Goal: Task Accomplishment & Management: Complete application form

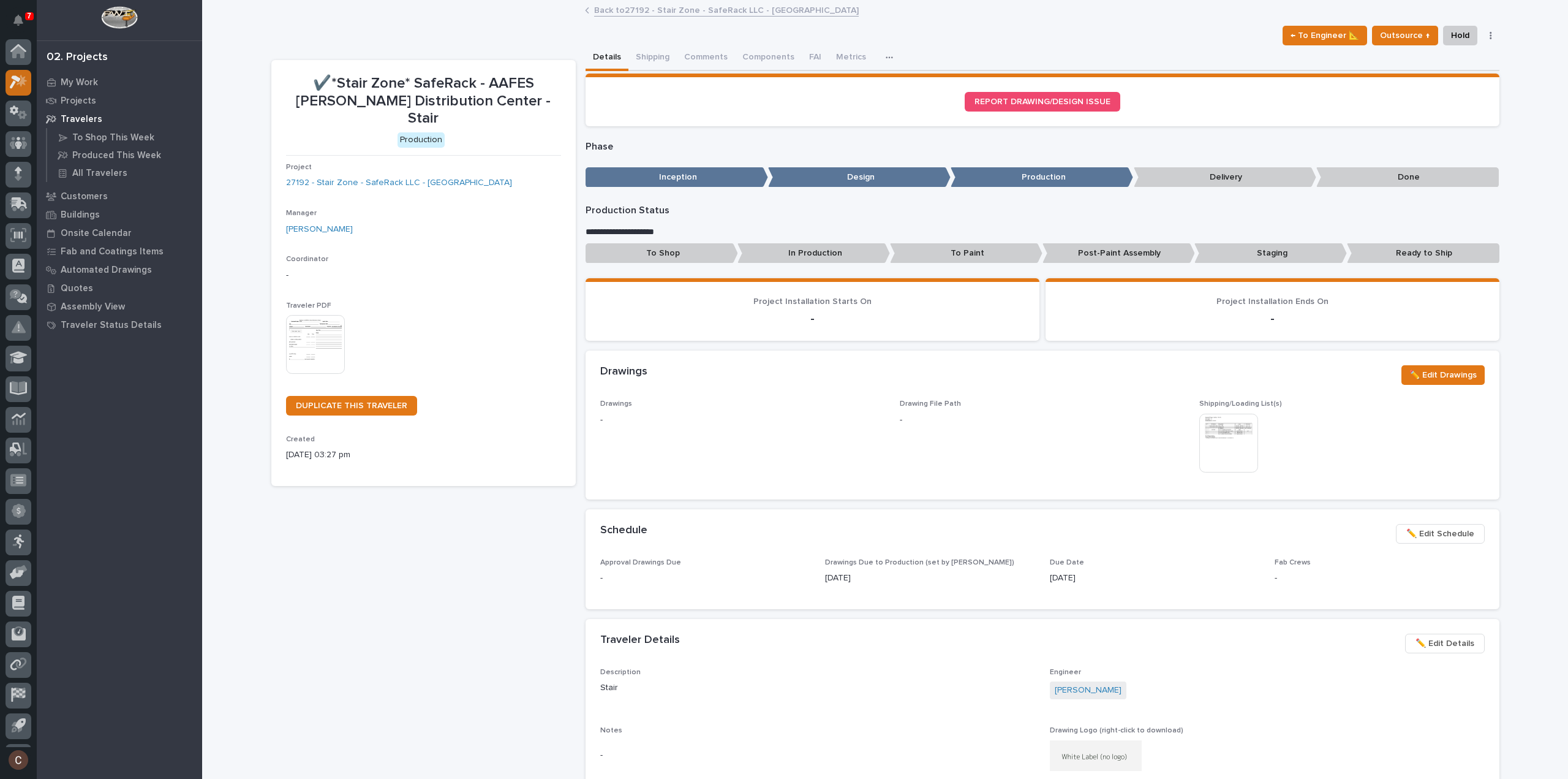
scroll to position [27, 0]
click at [20, 56] on icon at bounding box center [22, 54] width 11 height 12
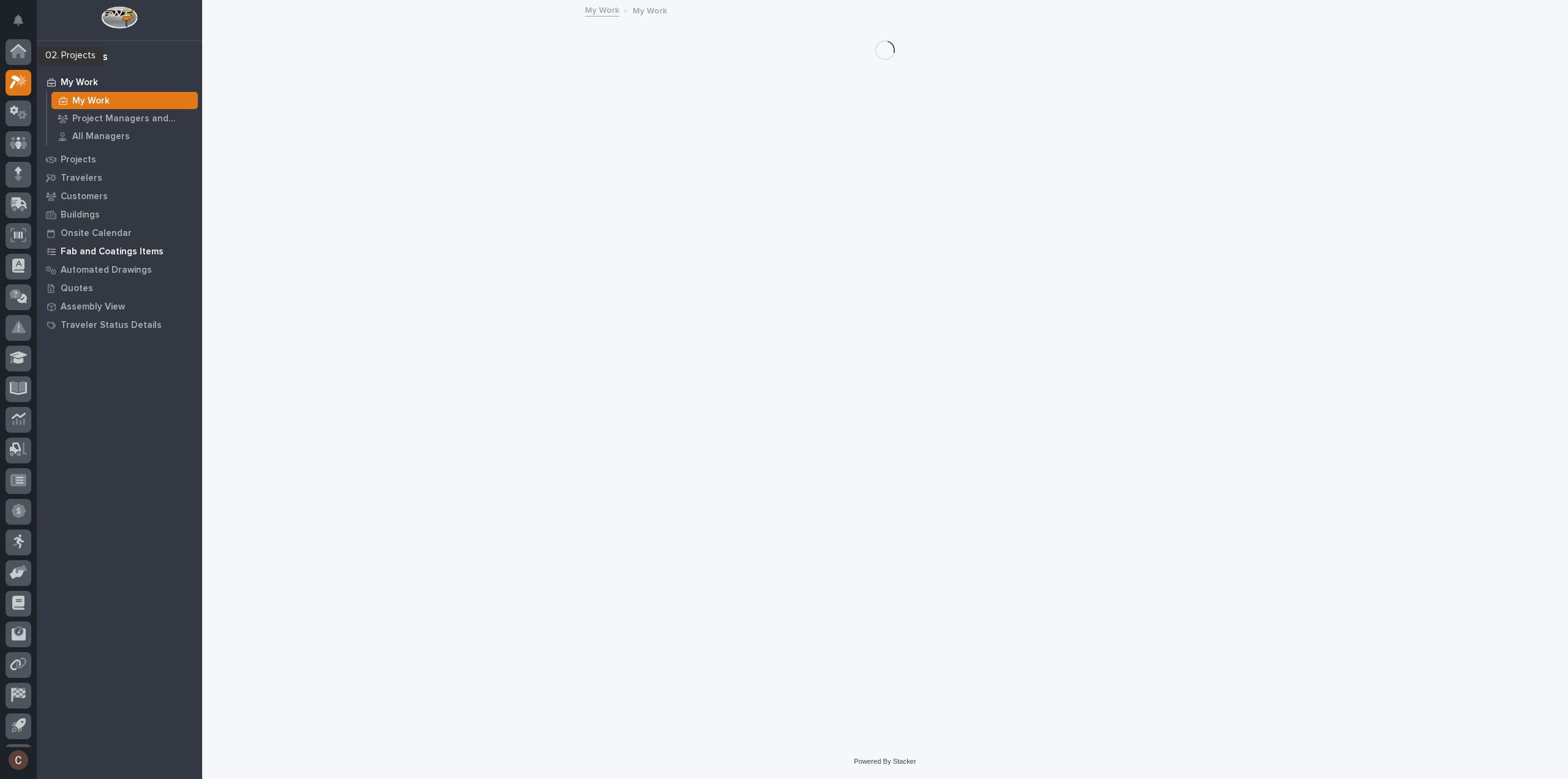
scroll to position [27, 0]
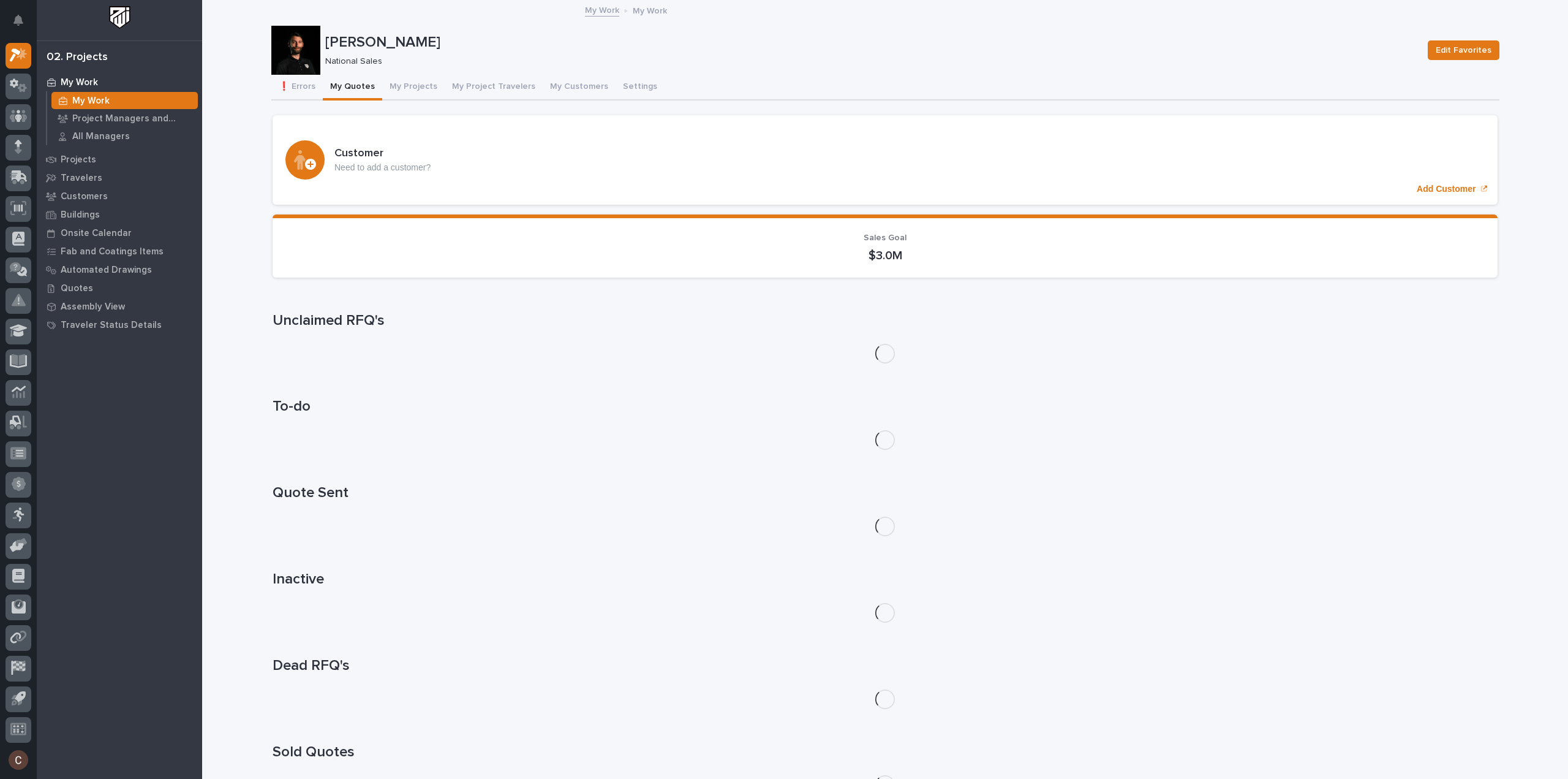
click at [335, 89] on button "My Quotes" at bounding box center [352, 87] width 60 height 26
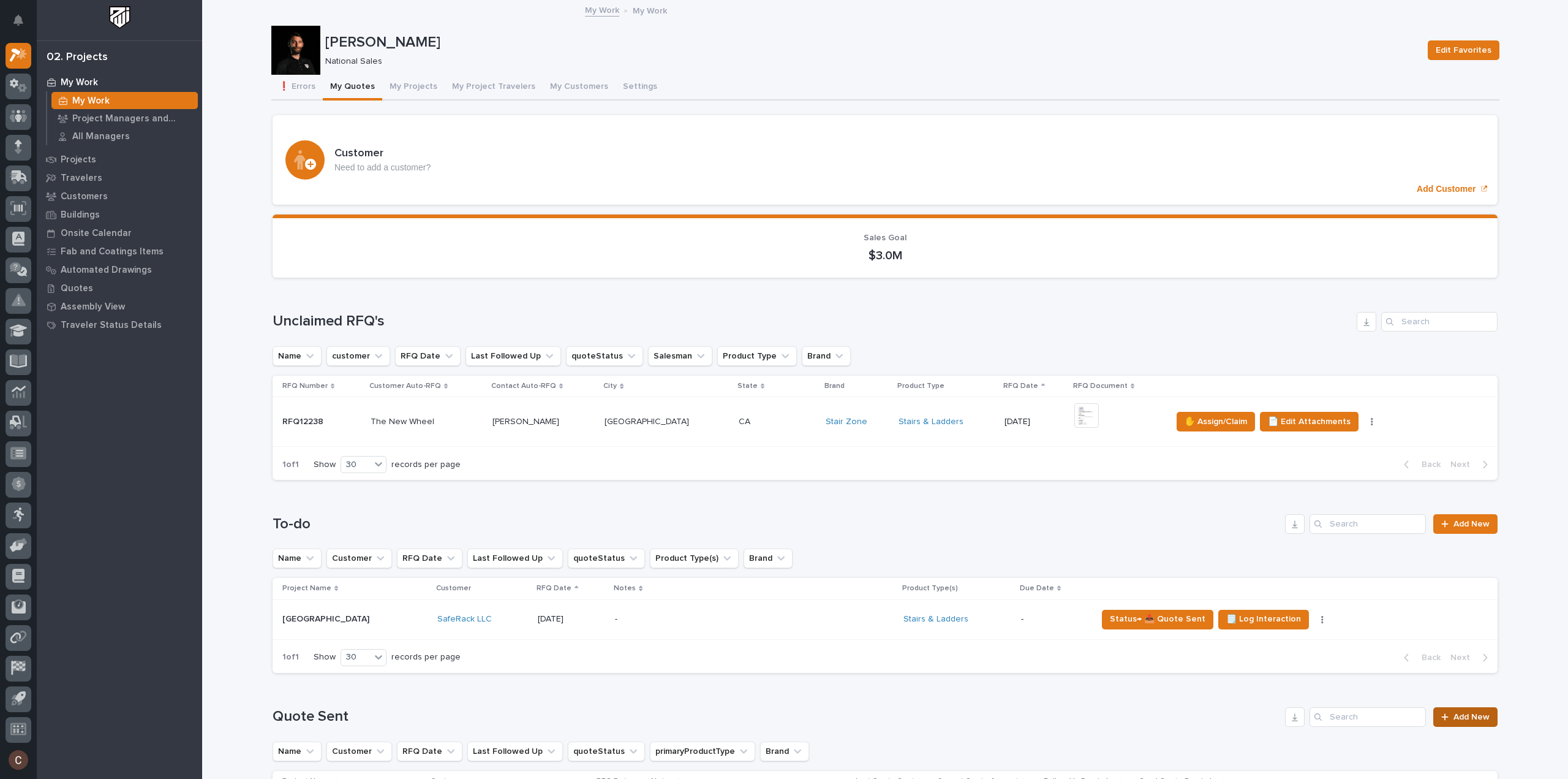
click at [1468, 594] on th at bounding box center [1295, 588] width 406 height 21
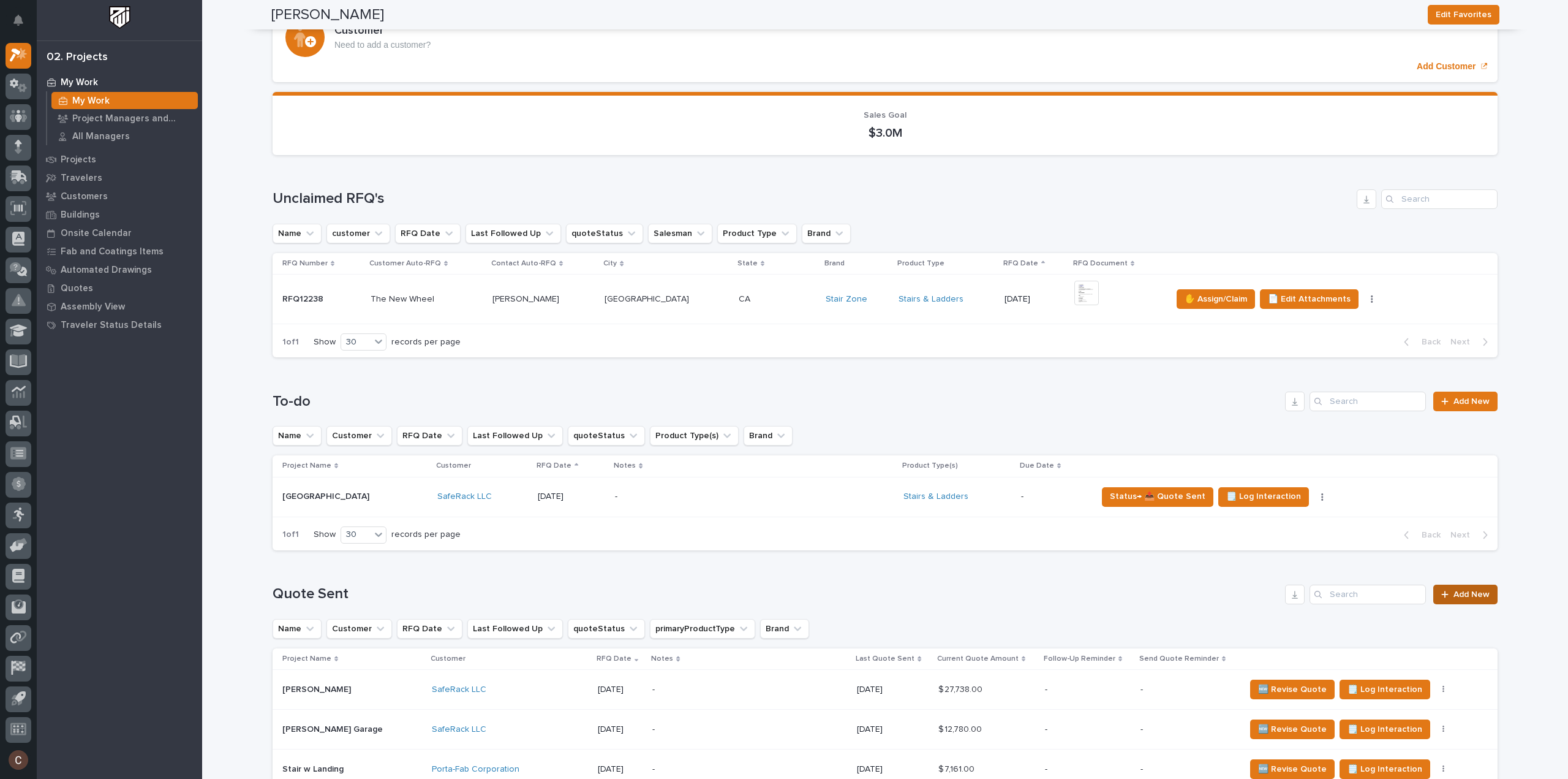
click at [1457, 595] on span "Add New" at bounding box center [1471, 595] width 36 height 9
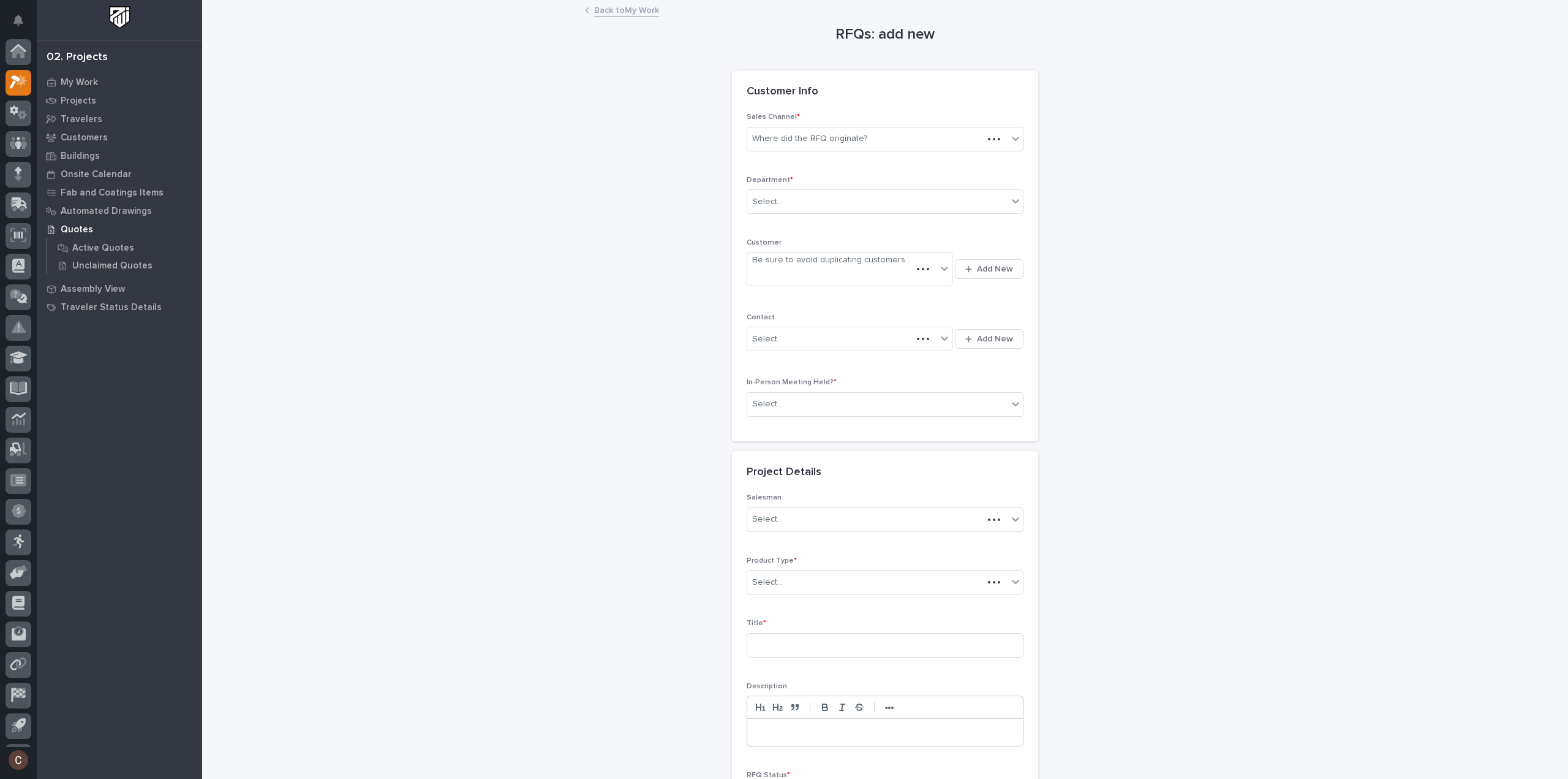
scroll to position [27, 0]
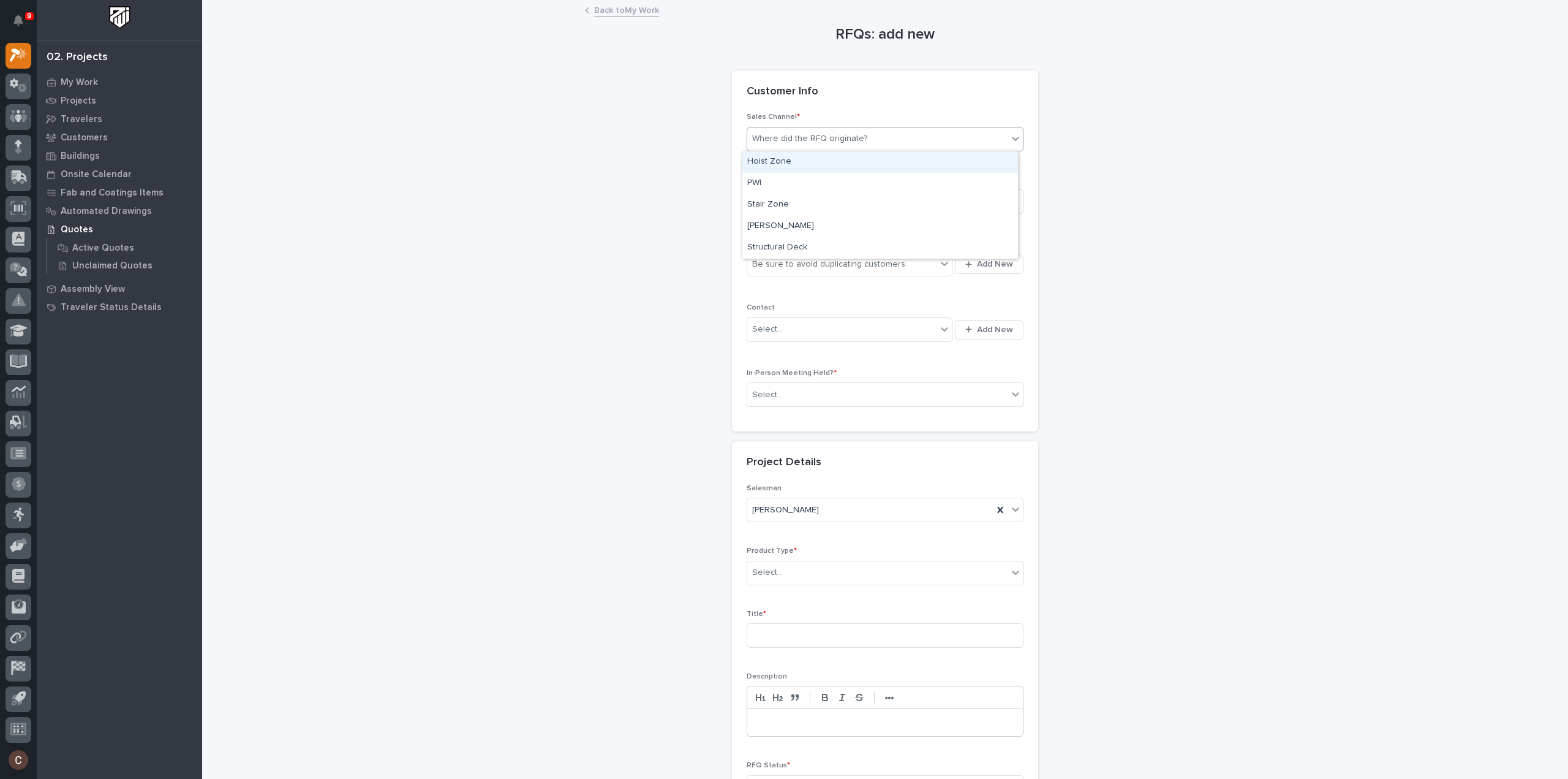
click at [828, 136] on div "Where did the RFQ originate?" at bounding box center [809, 139] width 115 height 12
click at [793, 201] on div "Stair Zone" at bounding box center [880, 205] width 276 height 21
click at [796, 193] on div "Select..." at bounding box center [877, 201] width 261 height 20
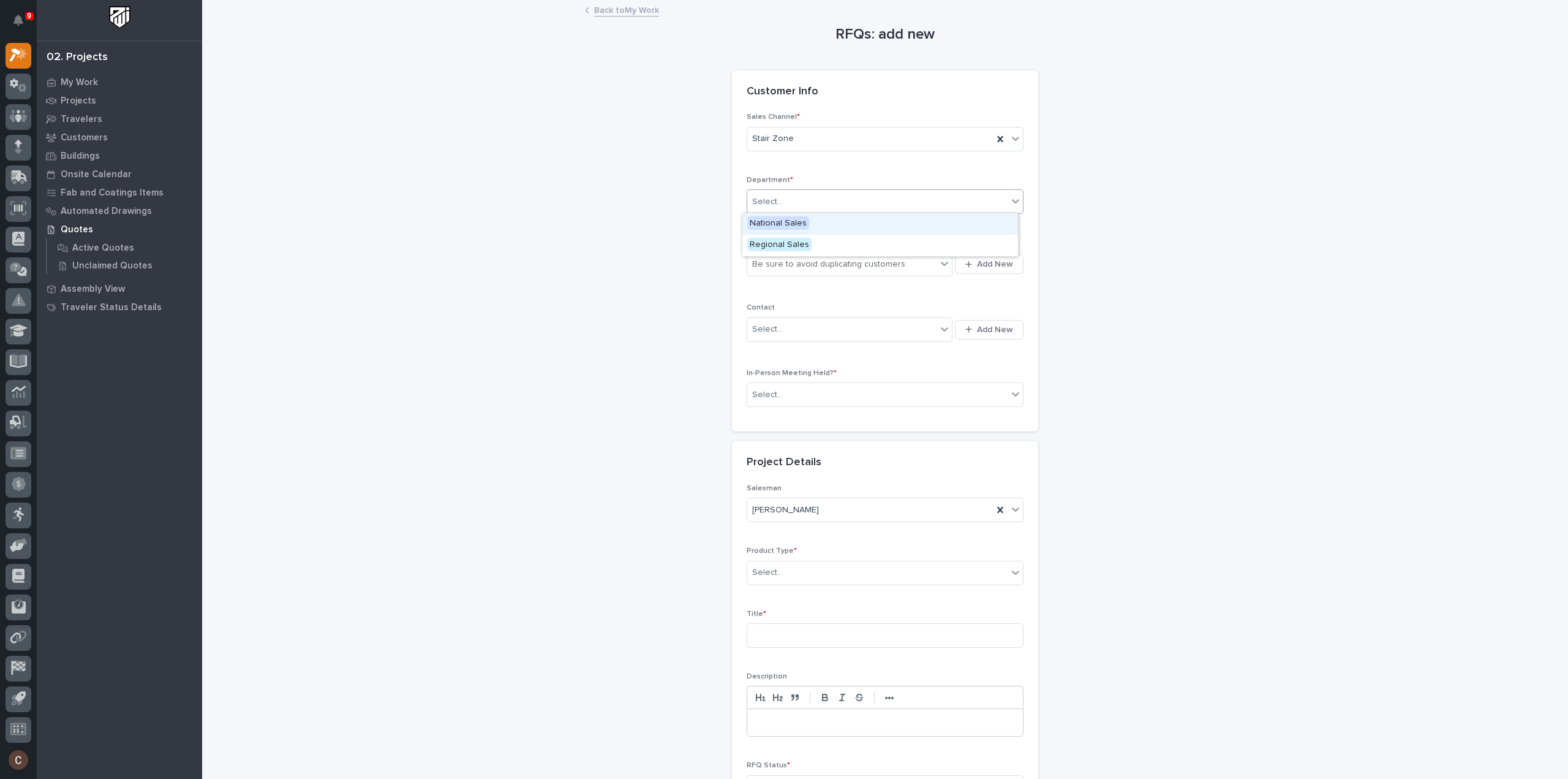
click at [796, 218] on span "National Sales" at bounding box center [779, 223] width 62 height 13
click at [803, 264] on div "Be sure to avoid duplicating customers" at bounding box center [828, 264] width 153 height 12
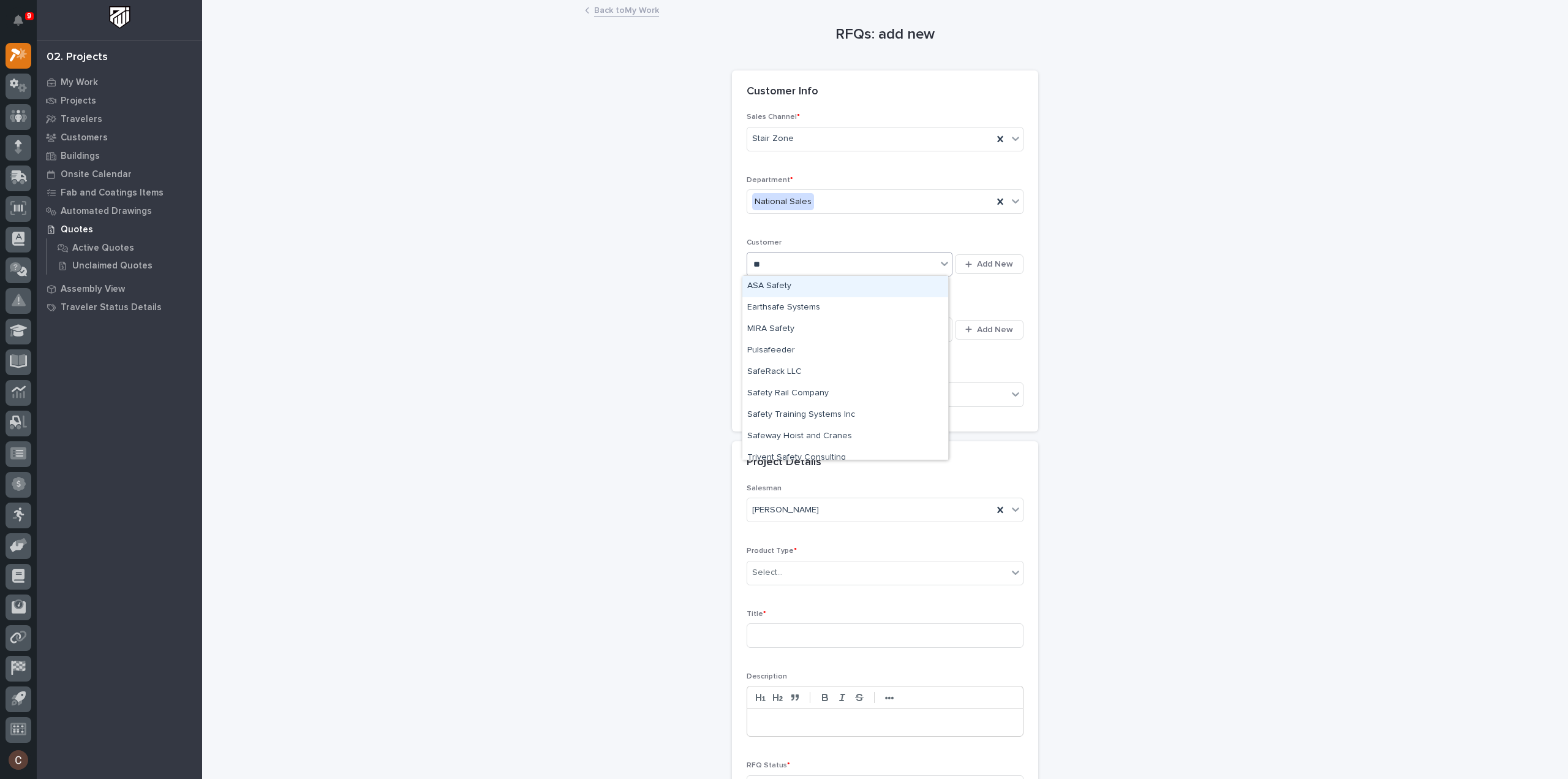
type input "*"
click at [1272, 223] on div "RFQs: add new Loading... Saving… Loading... Saving… Loading... Saving… Customer…" at bounding box center [885, 426] width 1228 height 852
click at [804, 386] on div "Select..." at bounding box center [877, 394] width 261 height 20
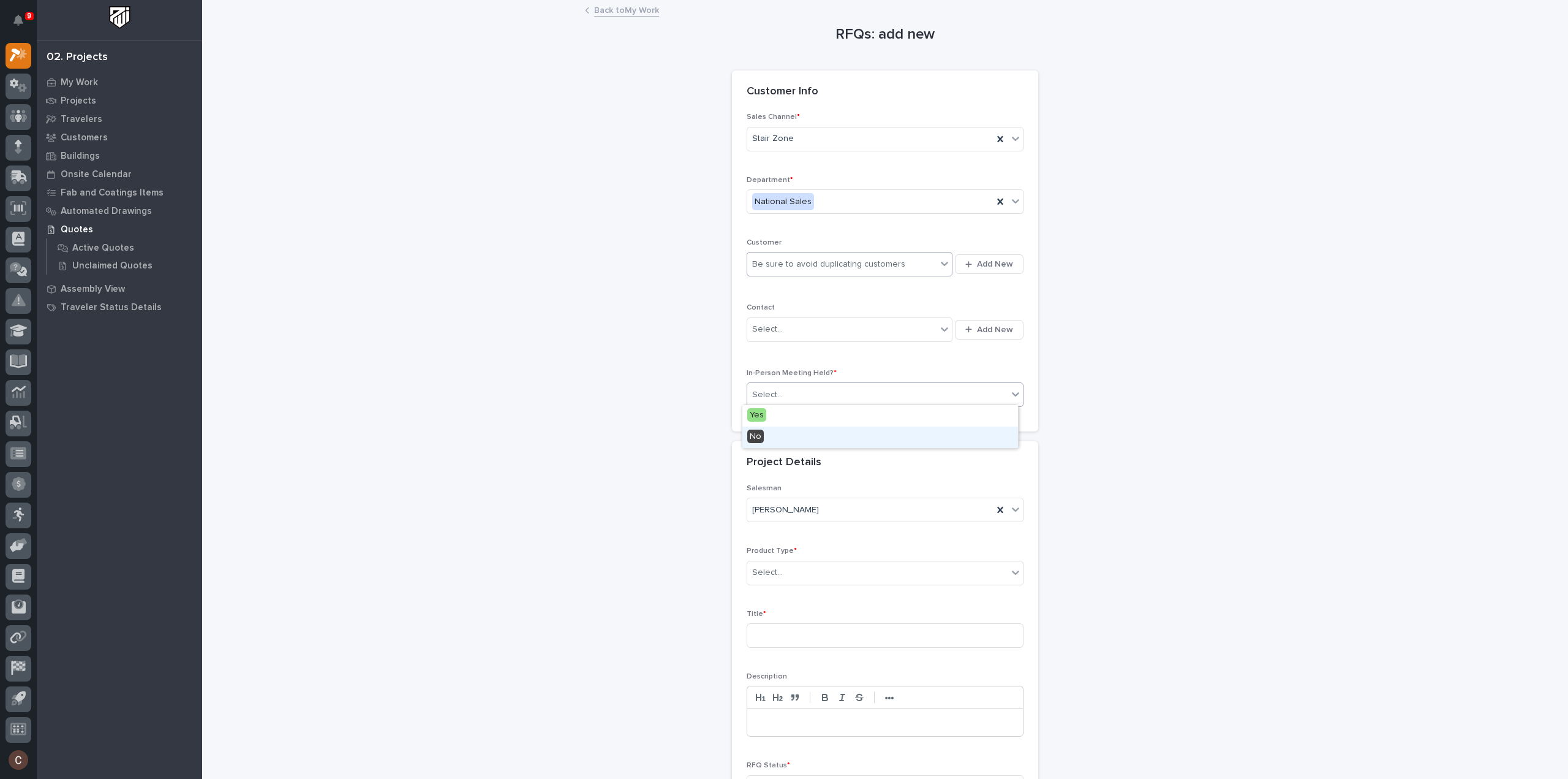
click at [780, 431] on div "No" at bounding box center [880, 437] width 276 height 21
click at [812, 576] on div "Select..." at bounding box center [877, 572] width 261 height 20
type input "***"
click at [806, 591] on div "Stairs & Ladders" at bounding box center [880, 594] width 276 height 21
click at [784, 636] on input at bounding box center [885, 636] width 277 height 25
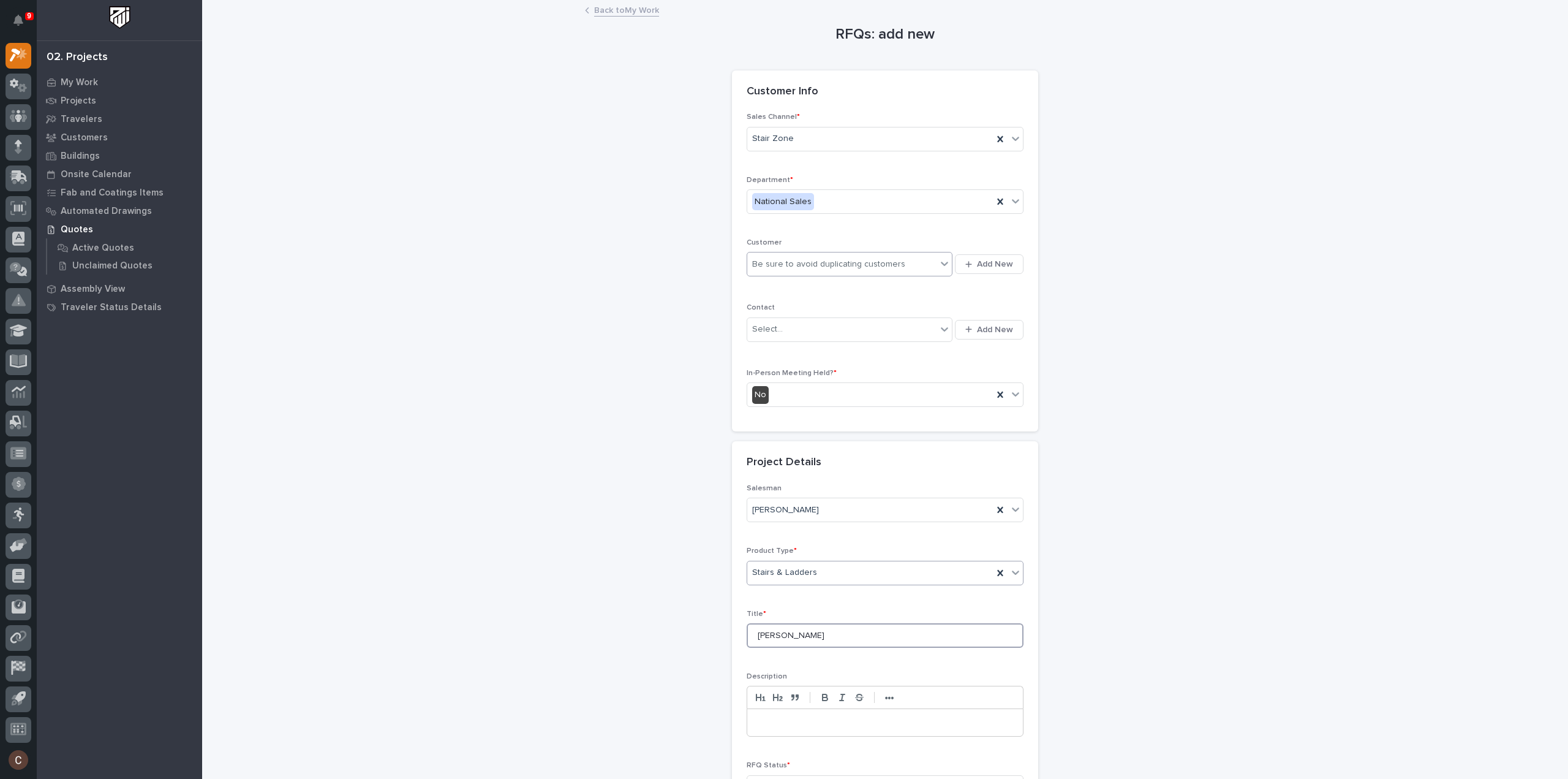
scroll to position [166, 0]
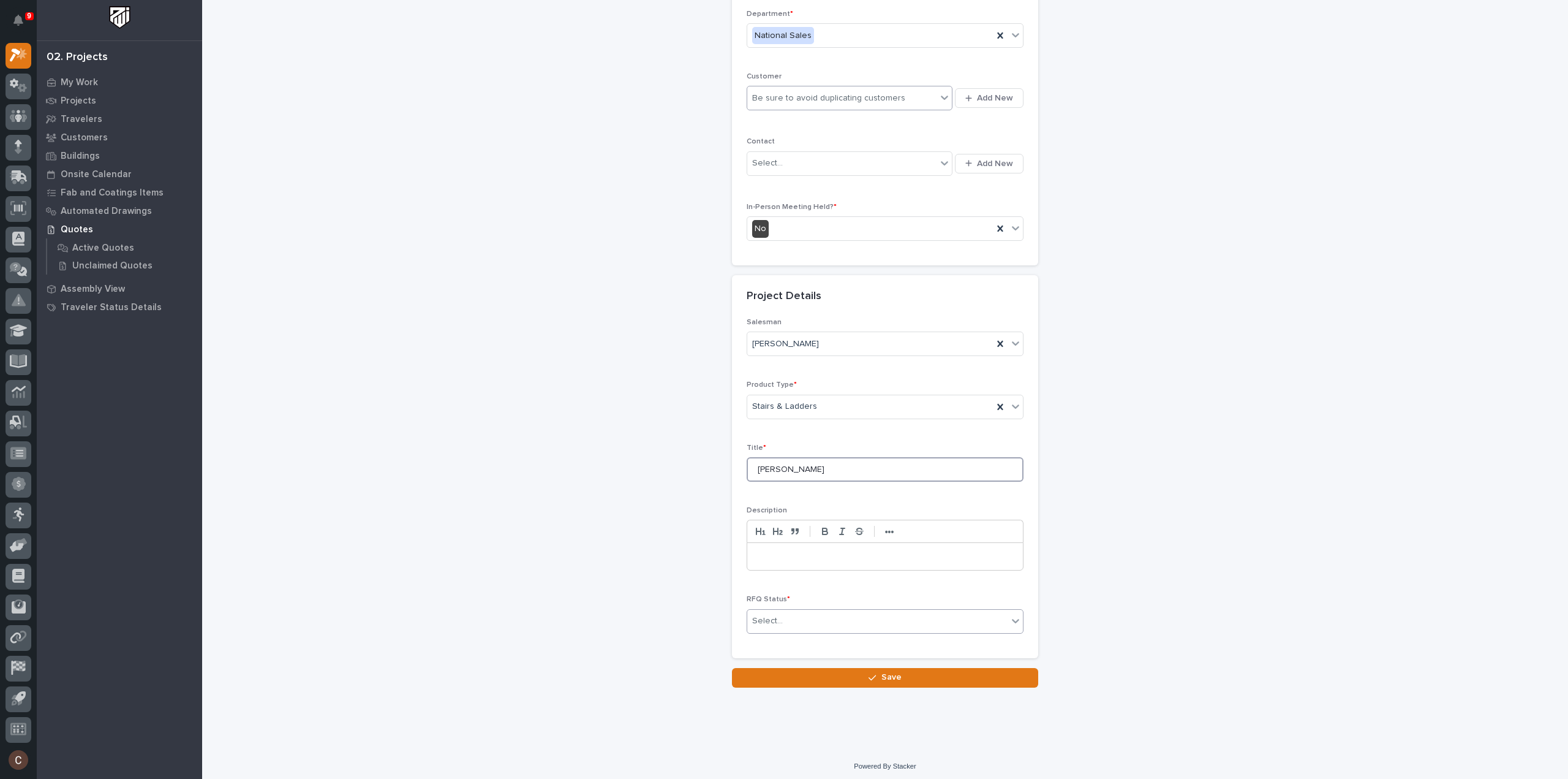
type input "Amir Stair"
click at [816, 618] on div "Select..." at bounding box center [877, 621] width 261 height 20
click at [806, 621] on div "Select..." at bounding box center [877, 621] width 261 height 20
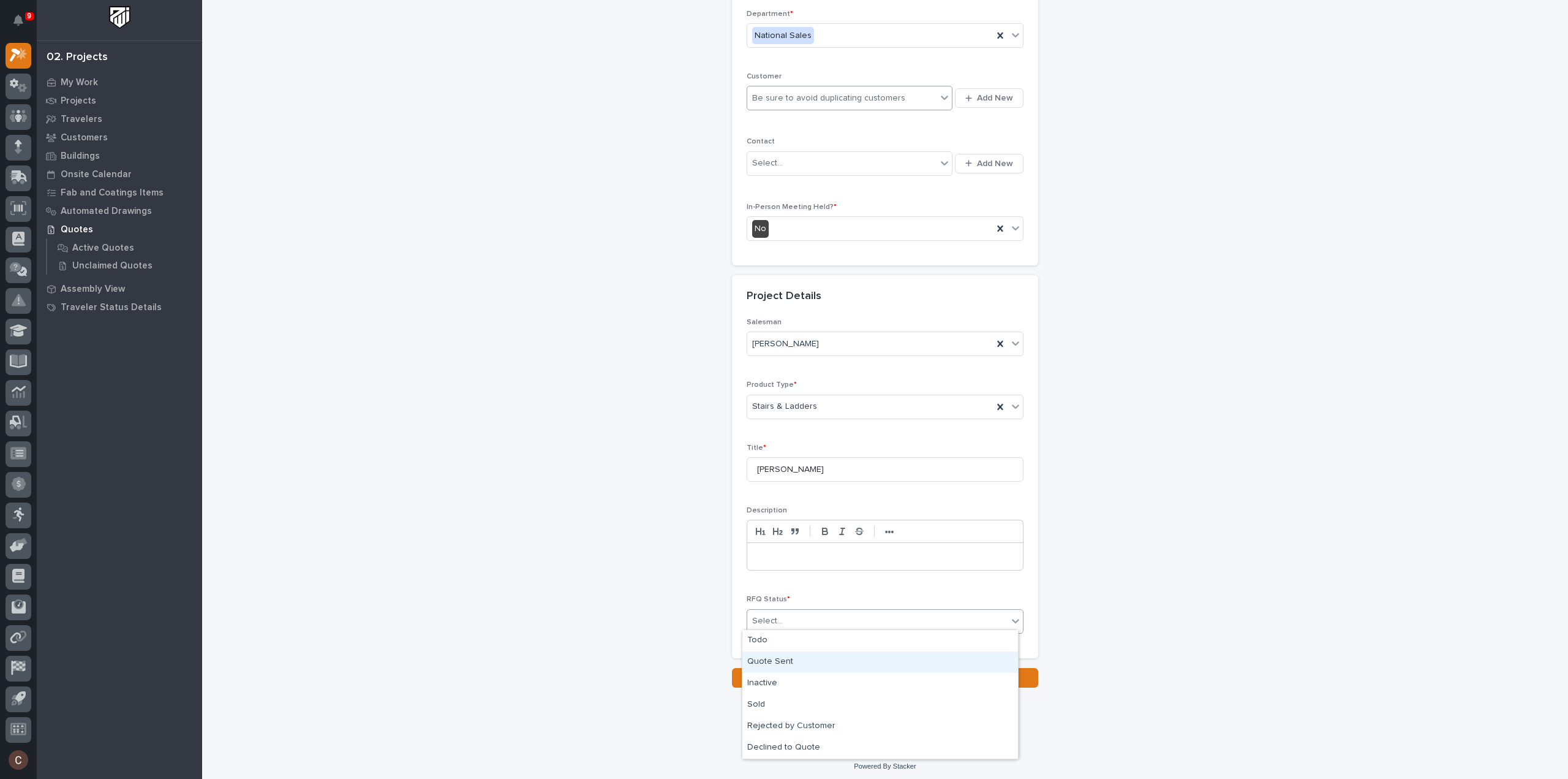
click at [799, 663] on div "Quote Sent" at bounding box center [880, 662] width 276 height 21
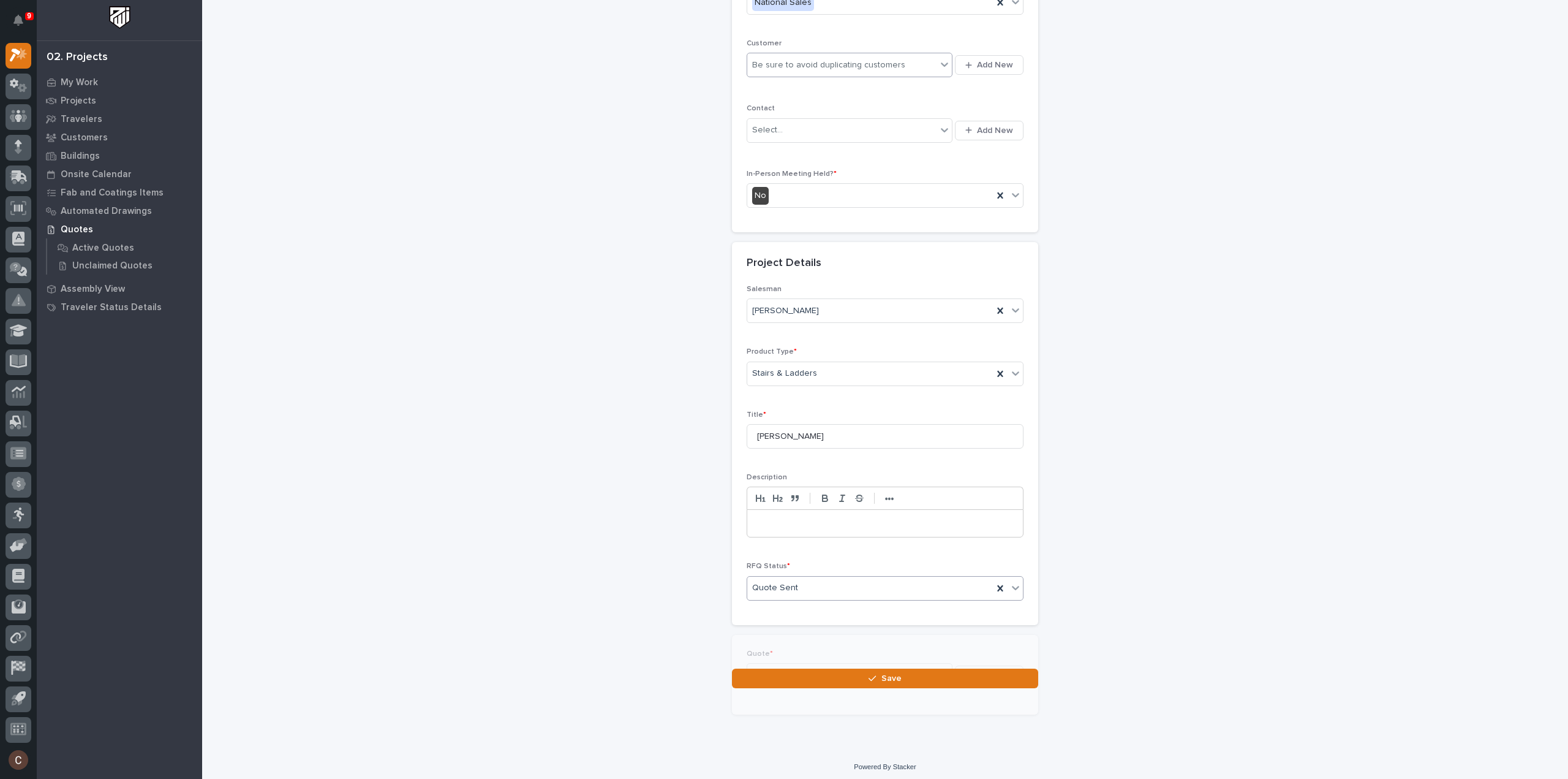
scroll to position [211, 0]
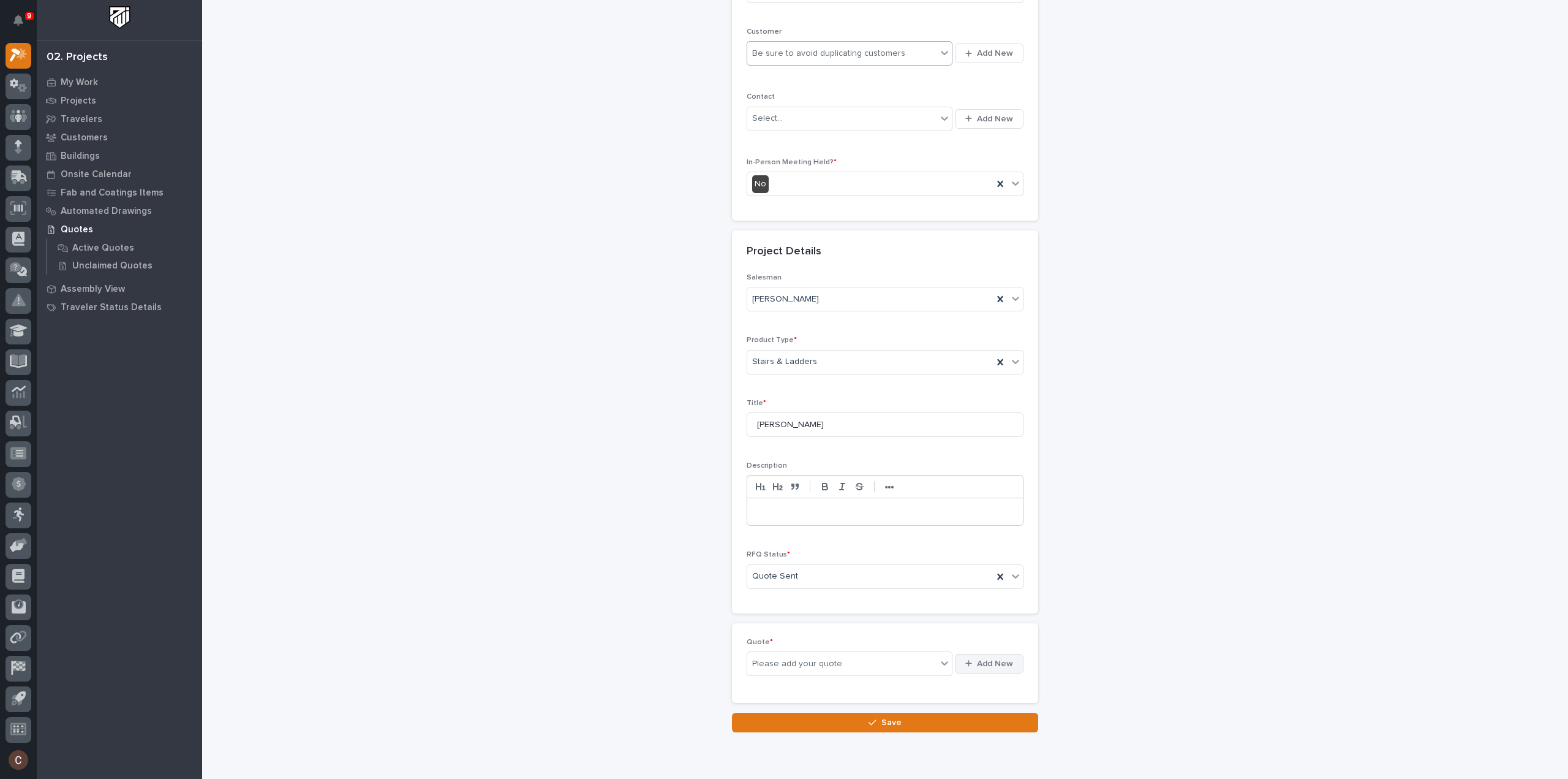
click at [992, 658] on span "Add New" at bounding box center [995, 663] width 36 height 11
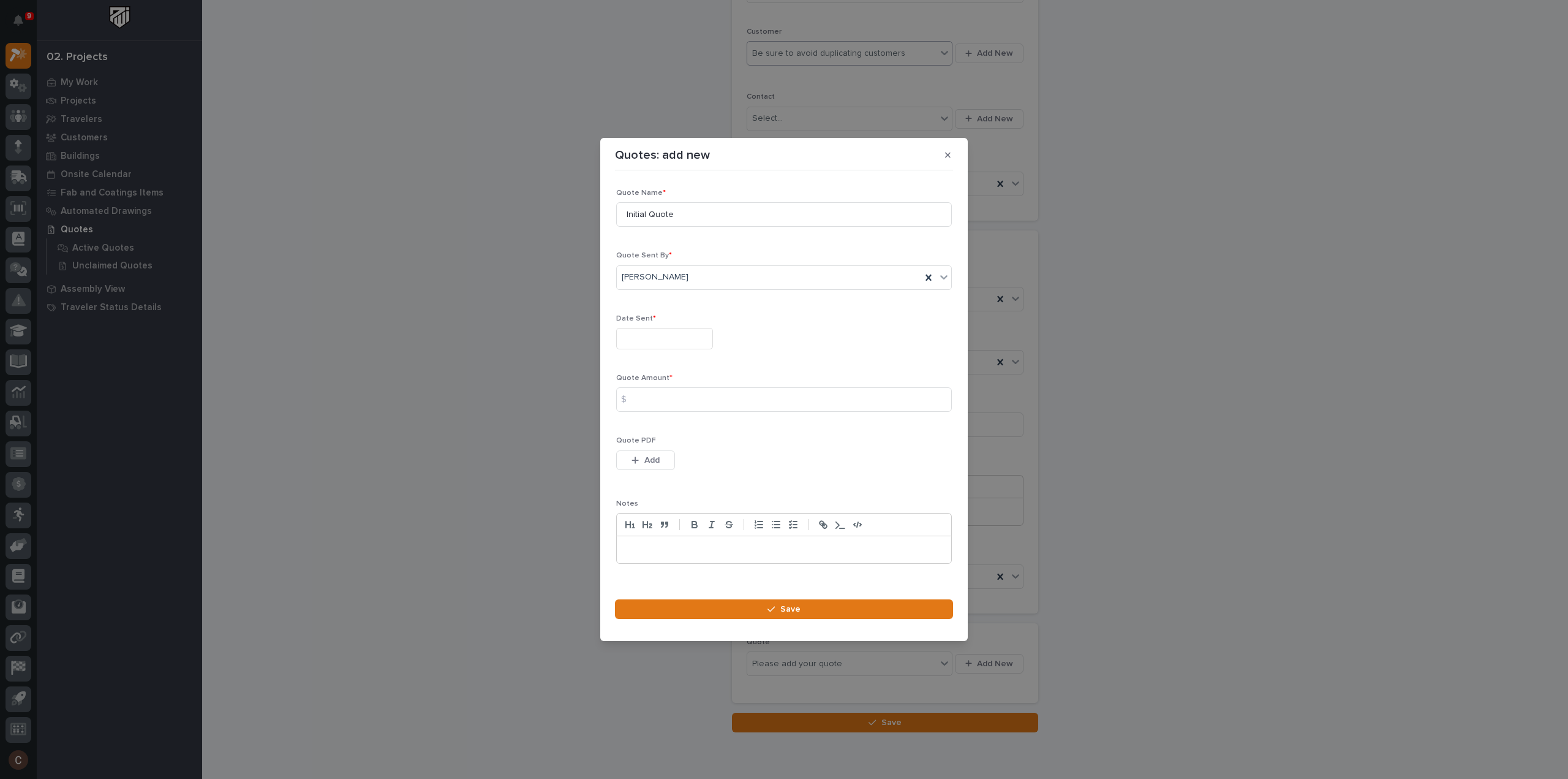
click at [659, 335] on input "text" at bounding box center [664, 338] width 97 height 21
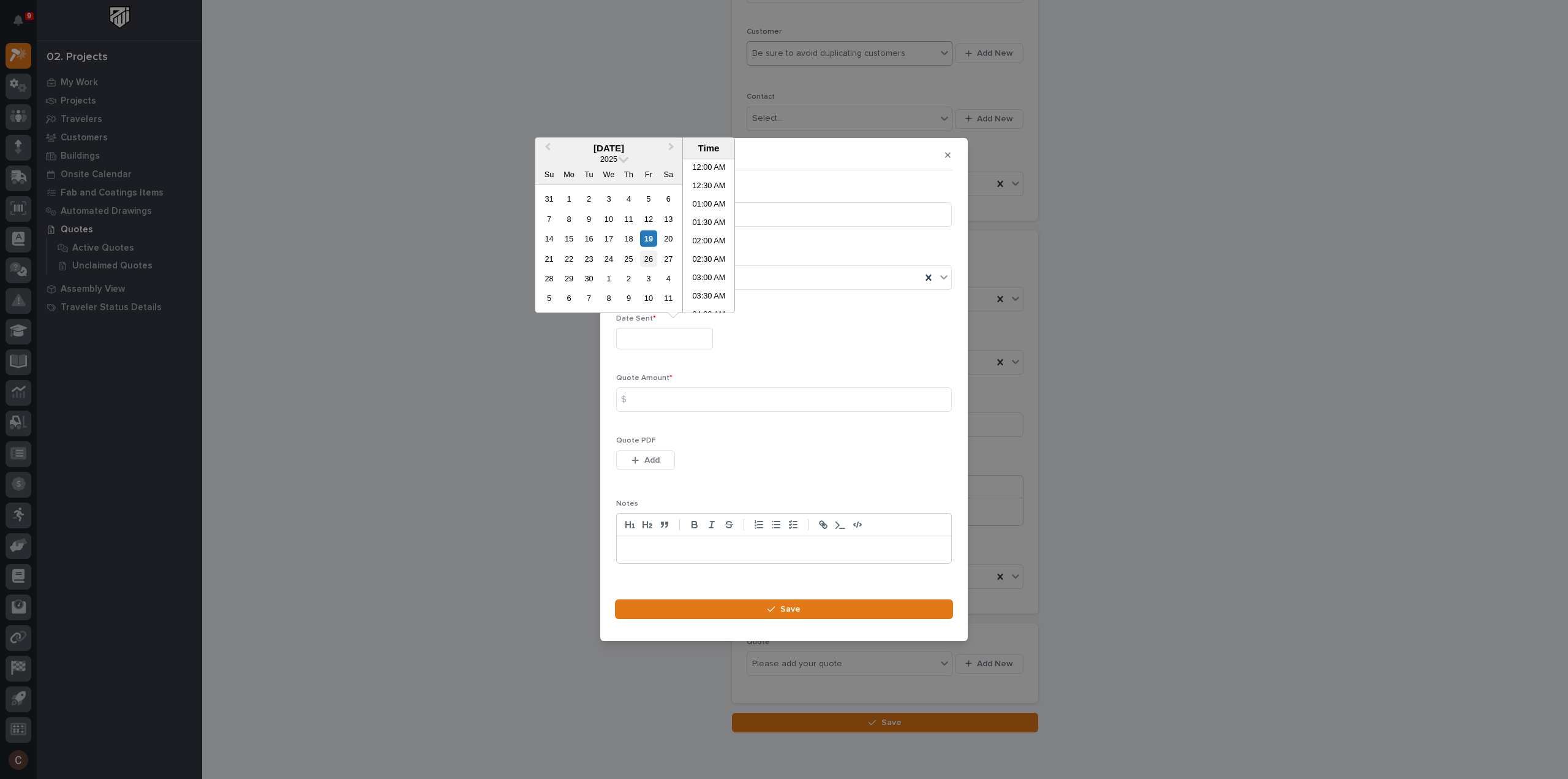
scroll to position [410, 0]
click at [651, 241] on div "19" at bounding box center [648, 239] width 17 height 17
type input "**********"
drag, startPoint x: 702, startPoint y: 414, endPoint x: 702, endPoint y: 406, distance: 8.0
click at [702, 414] on div "Quote Amount * $" at bounding box center [783, 398] width 335 height 48
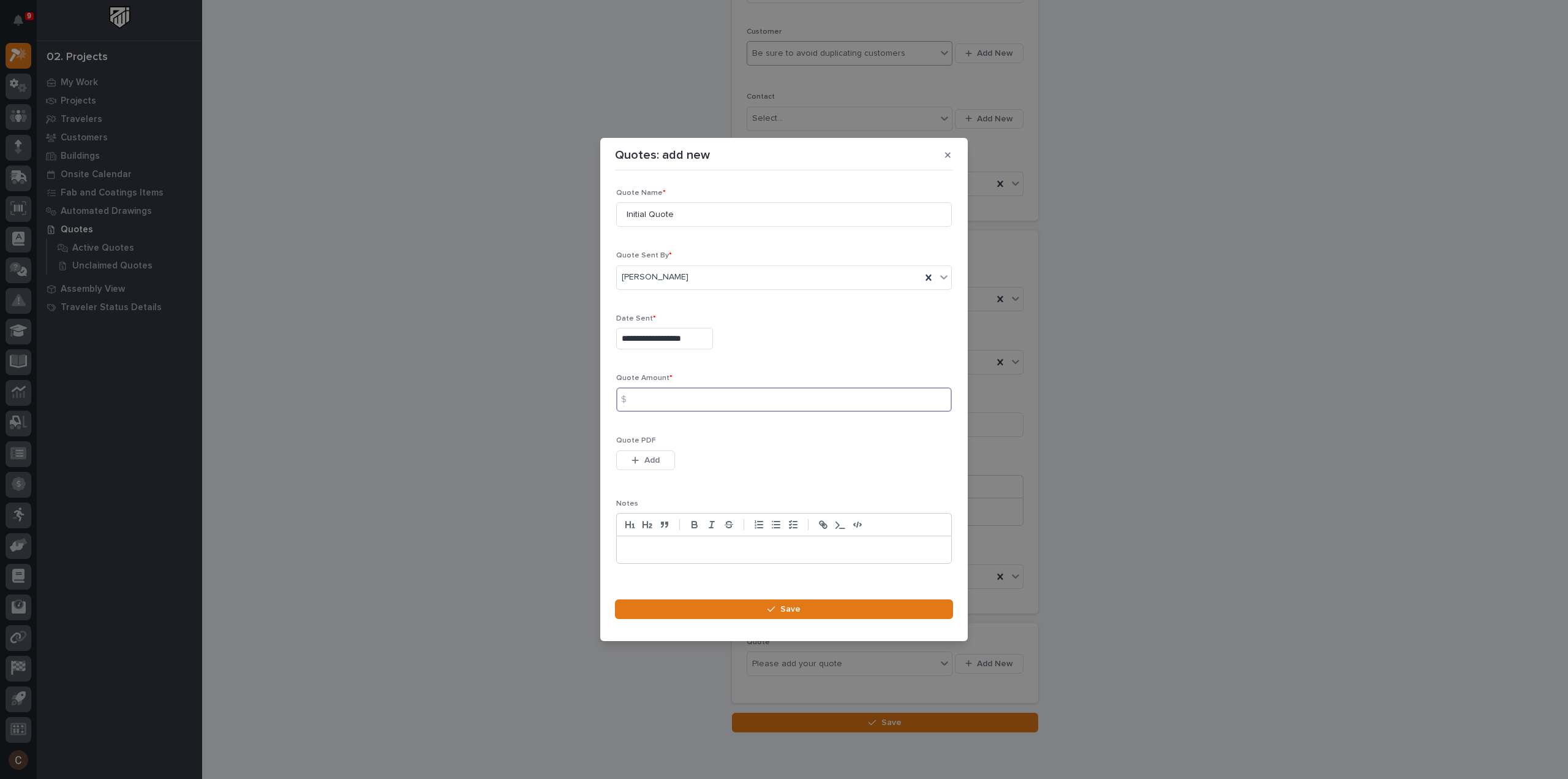
click at [702, 406] on input at bounding box center [783, 400] width 335 height 25
type input "17767"
click at [659, 463] on span "Add" at bounding box center [651, 460] width 15 height 11
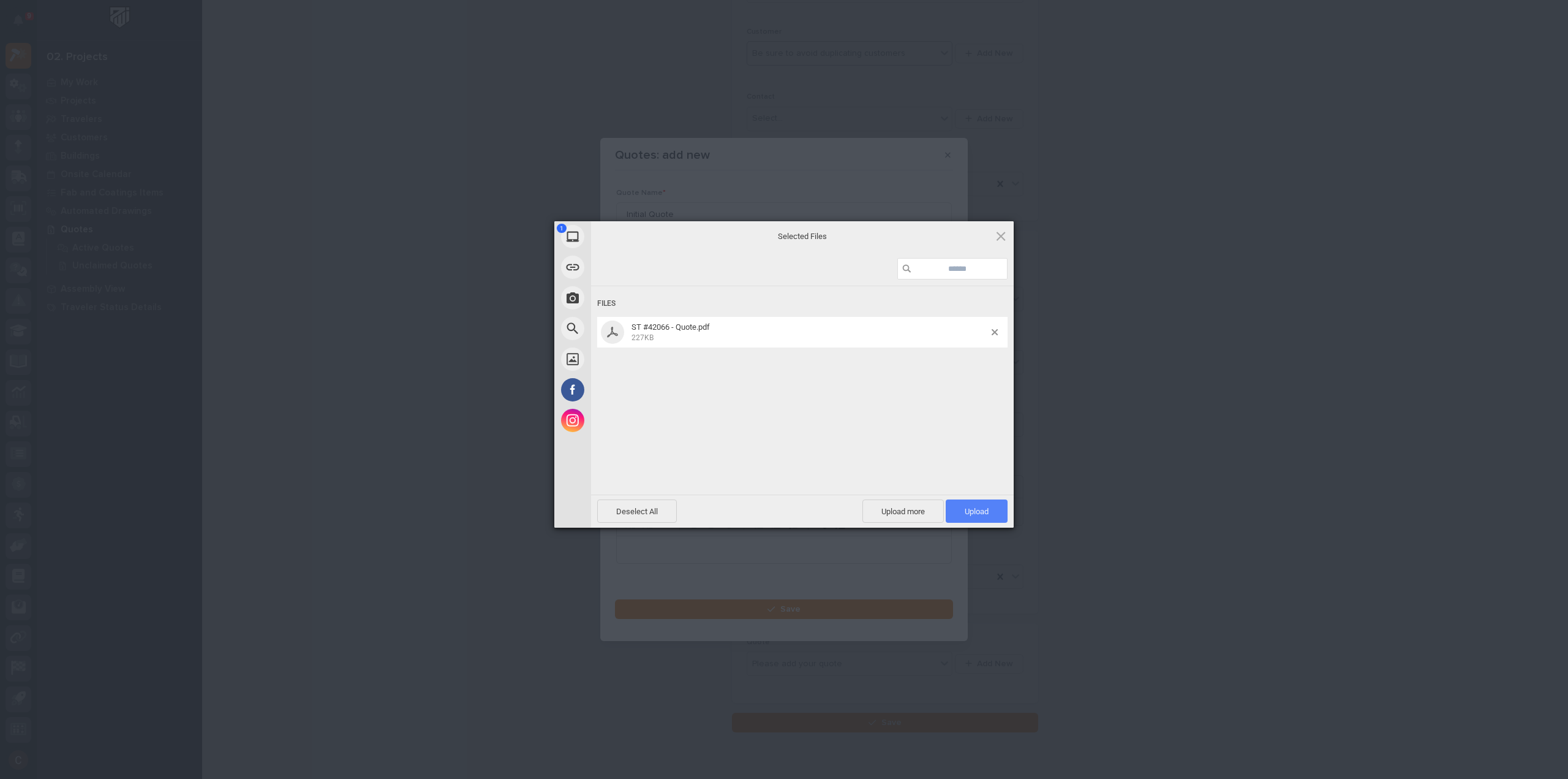
click at [981, 508] on span "Upload 1" at bounding box center [976, 511] width 24 height 9
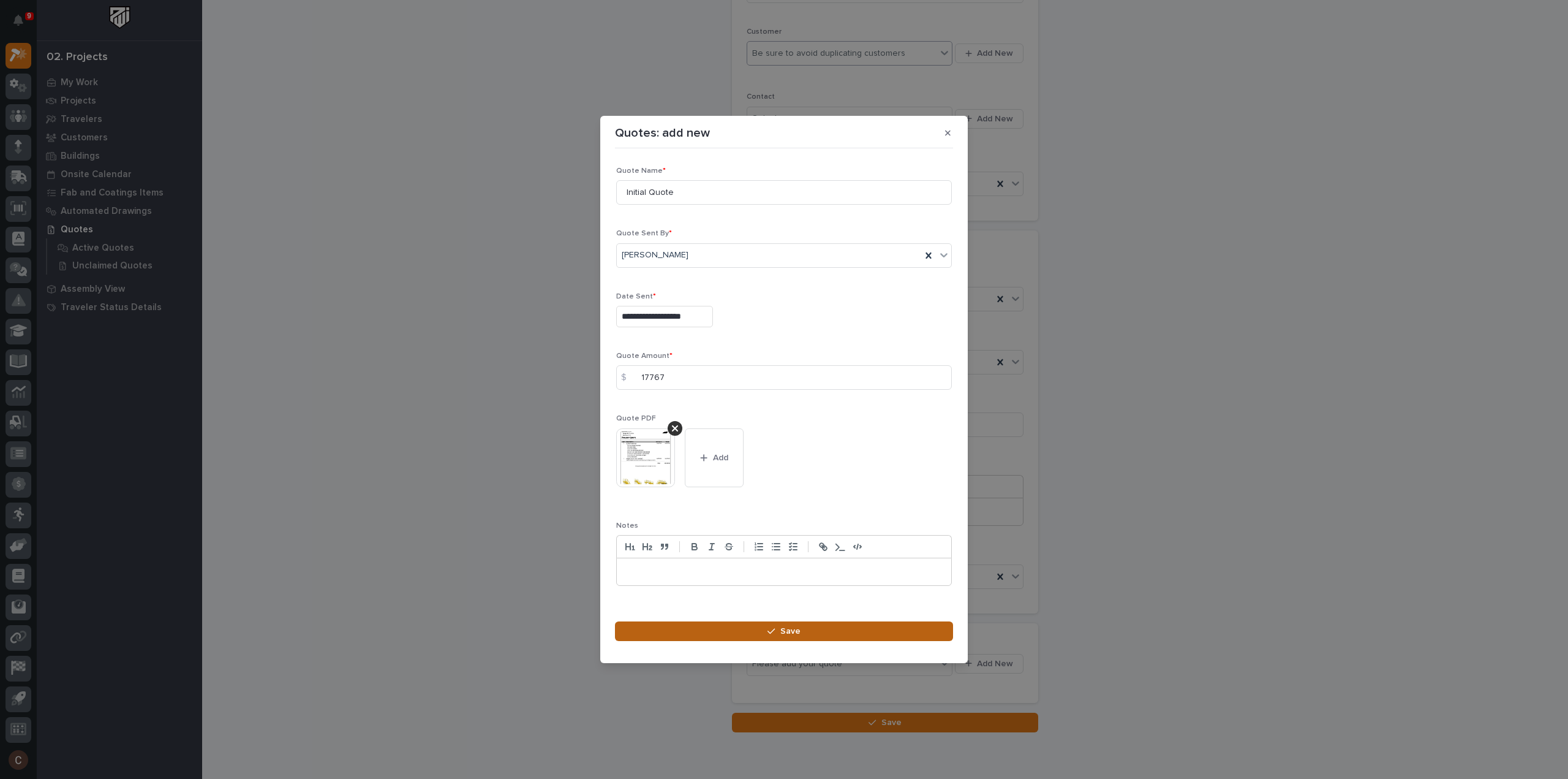
click at [780, 637] on button "Save" at bounding box center [784, 631] width 338 height 20
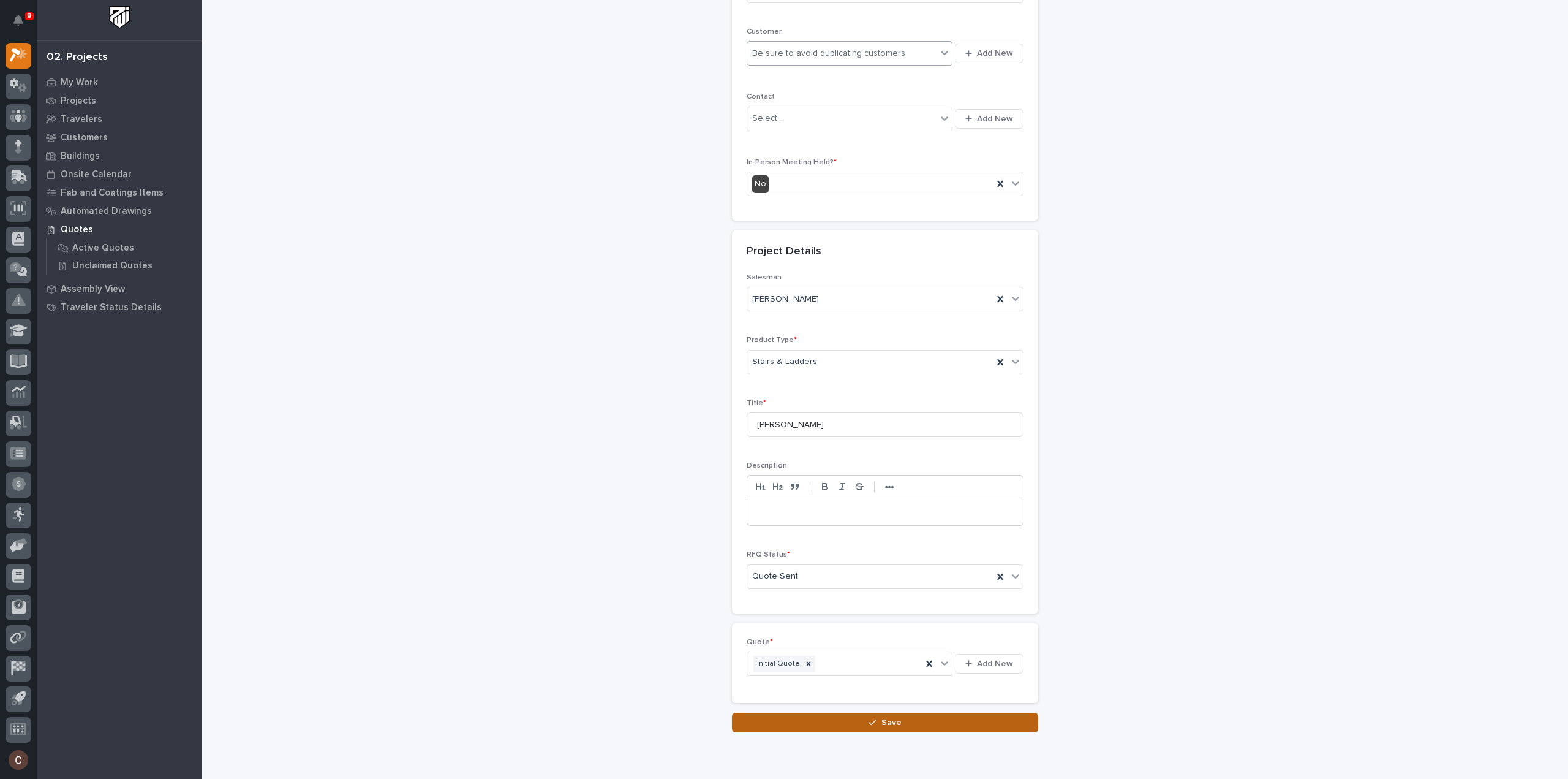
click at [893, 722] on span "Save" at bounding box center [891, 722] width 20 height 11
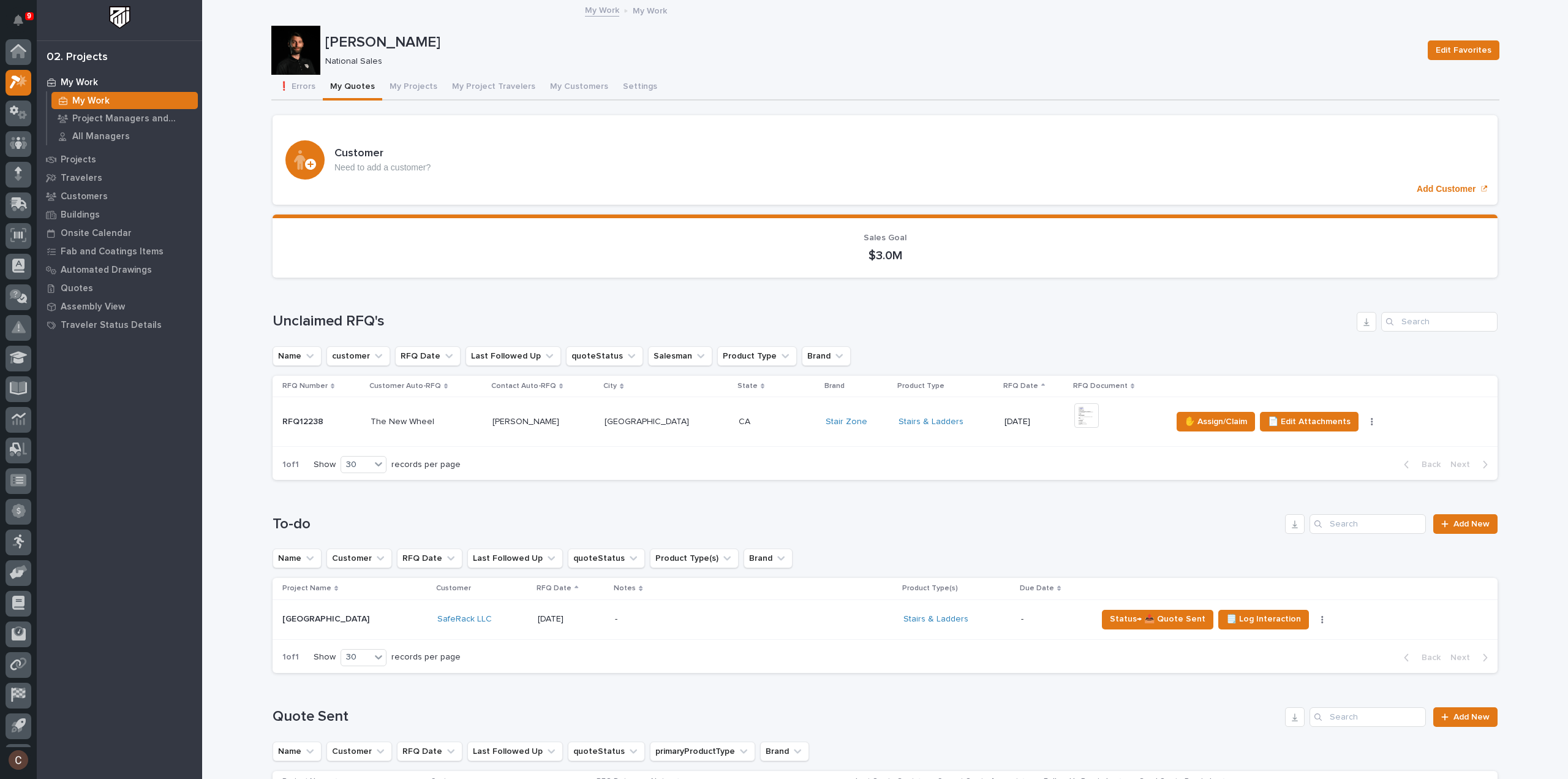
scroll to position [27, 0]
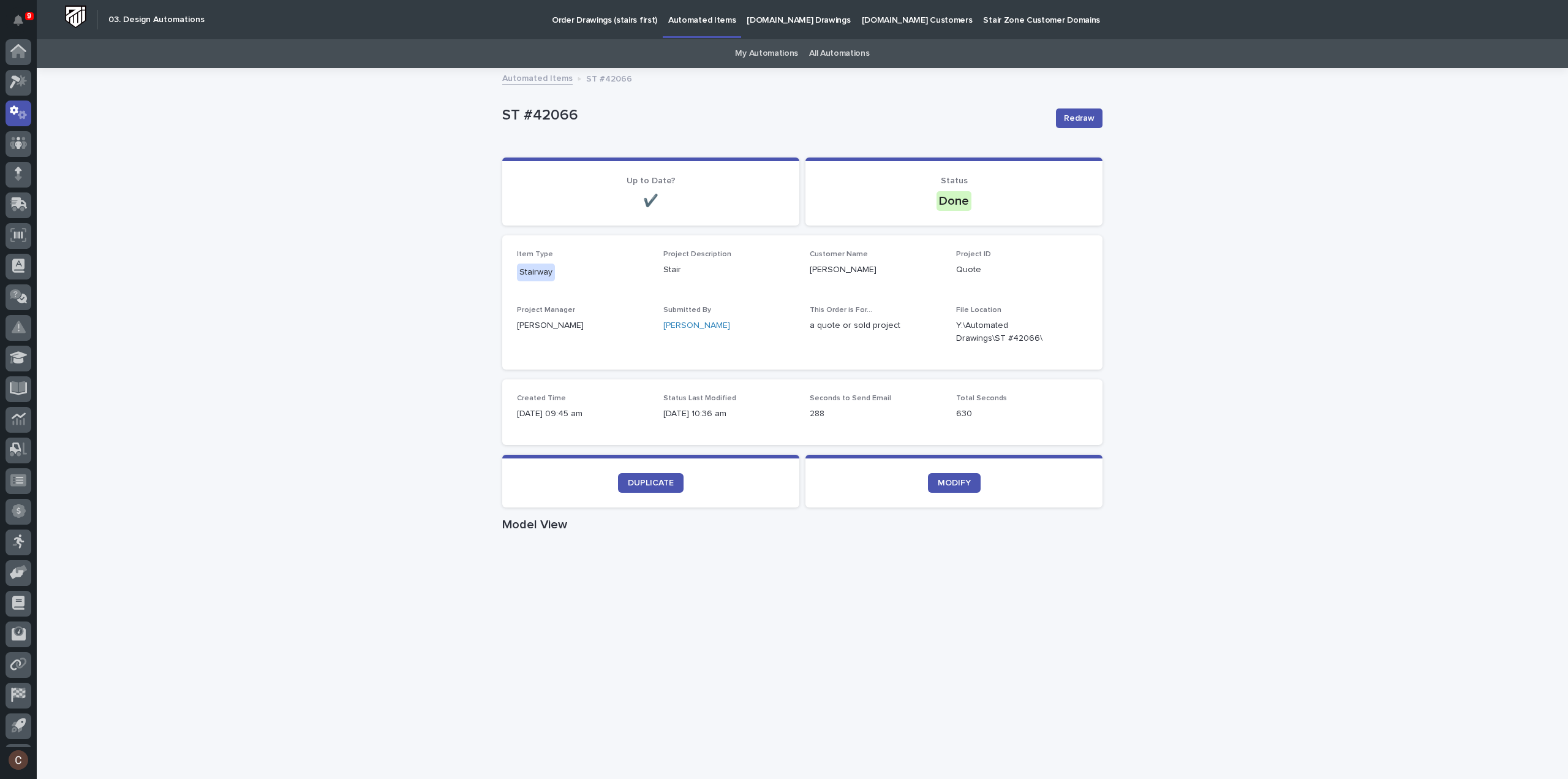
scroll to position [27, 0]
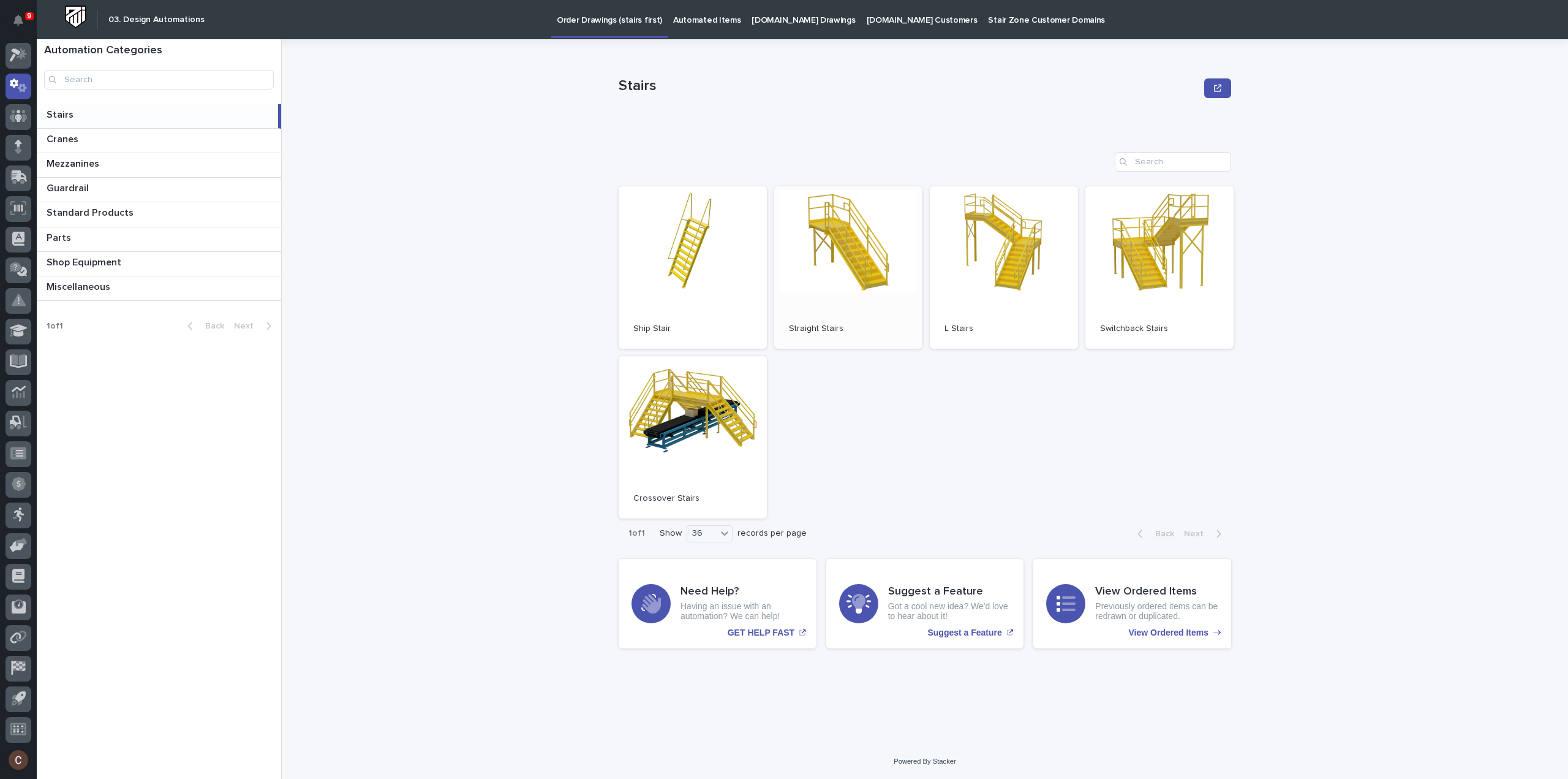
click at [891, 239] on link "Open" at bounding box center [848, 267] width 149 height 162
